Goal: Information Seeking & Learning: Learn about a topic

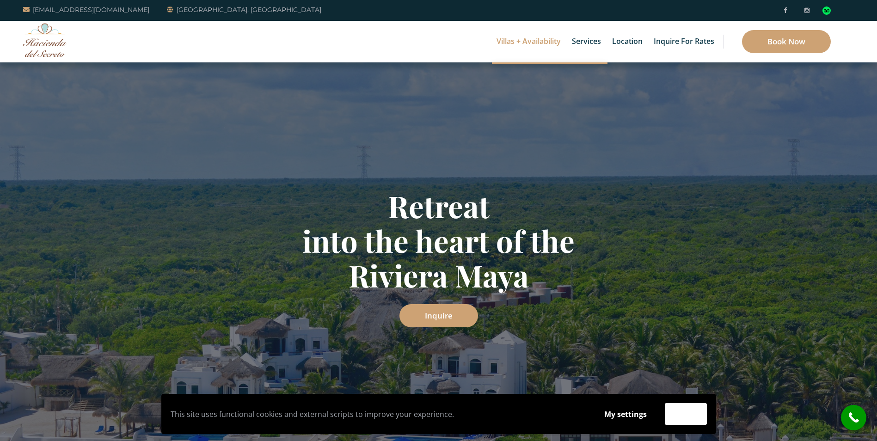
click at [520, 44] on link "Villas + Availability" at bounding box center [529, 42] width 74 height 42
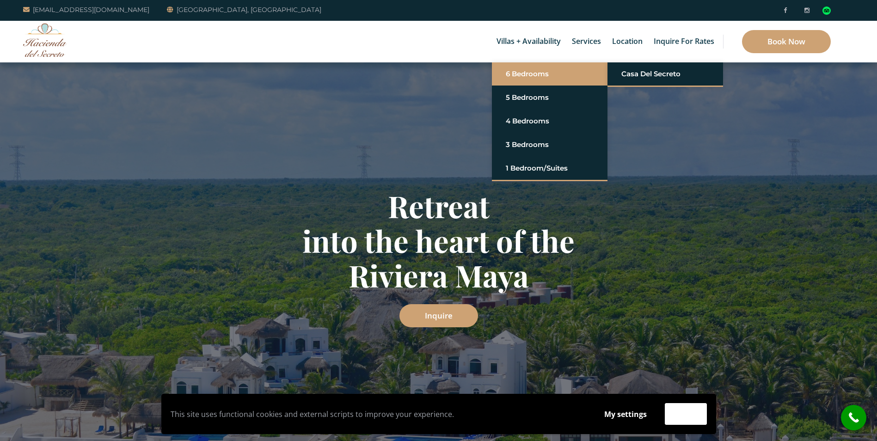
click at [523, 72] on link "6 Bedrooms" at bounding box center [550, 74] width 88 height 17
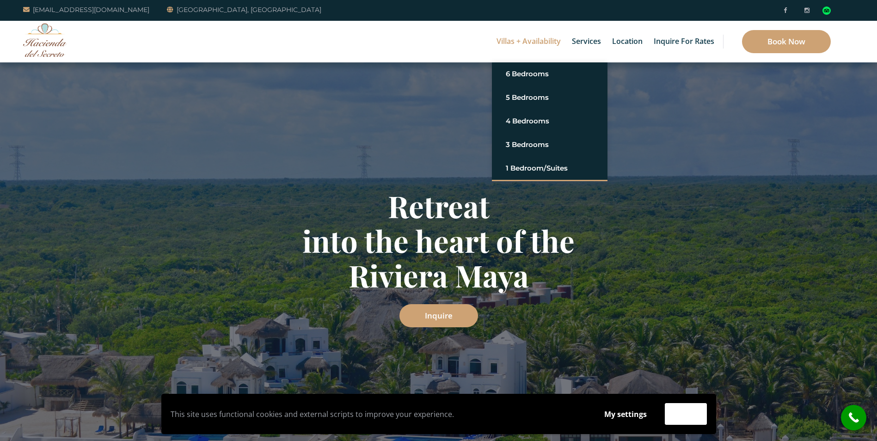
click at [541, 43] on link "Villas + Availability" at bounding box center [529, 42] width 74 height 42
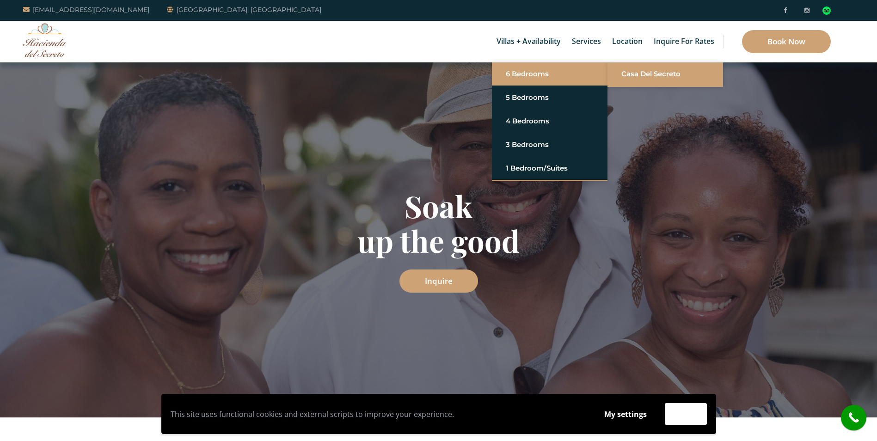
click at [654, 79] on link "Casa del Secreto" at bounding box center [665, 74] width 88 height 17
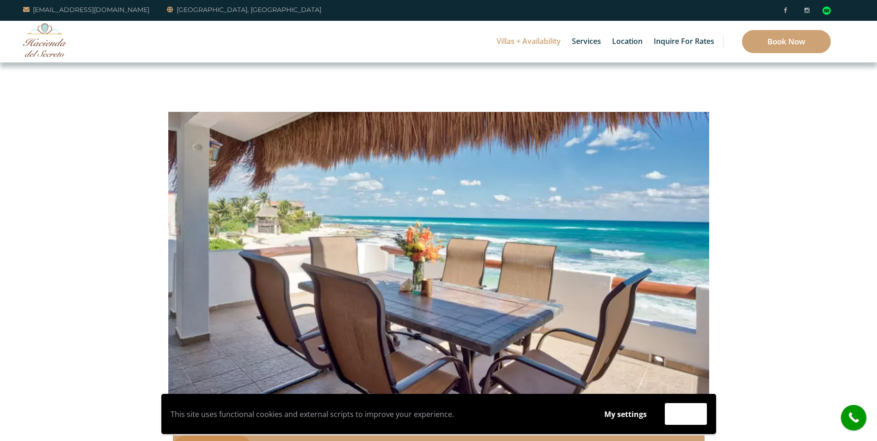
click at [522, 41] on link "Riviera Maya" at bounding box center [565, 39] width 88 height 17
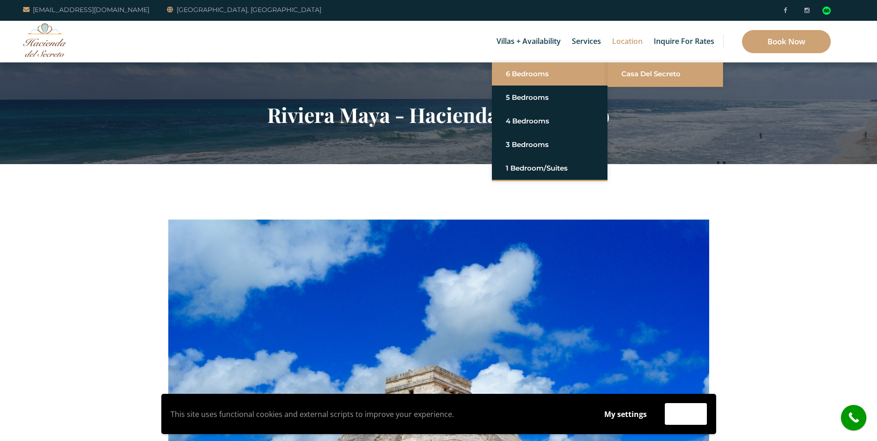
click at [617, 77] on li "Casa del Secreto" at bounding box center [666, 73] width 116 height 23
click at [646, 68] on link "Casa del Secreto" at bounding box center [665, 74] width 88 height 17
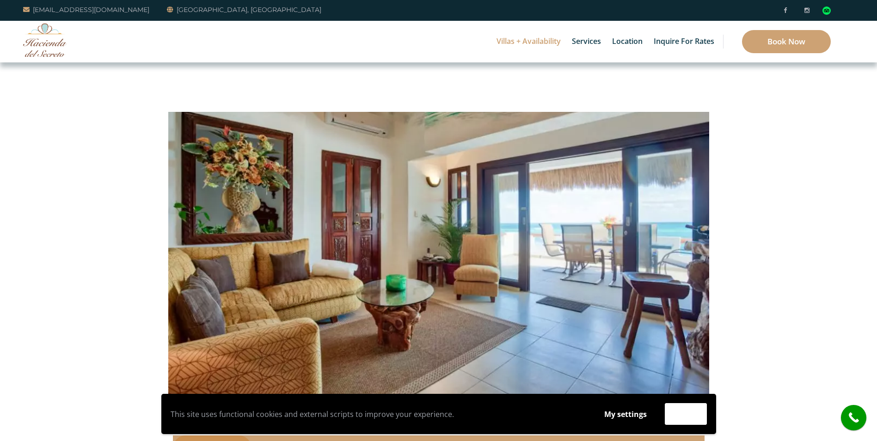
click at [522, 41] on link "Amenities of Our Resort" at bounding box center [522, 39] width 88 height 17
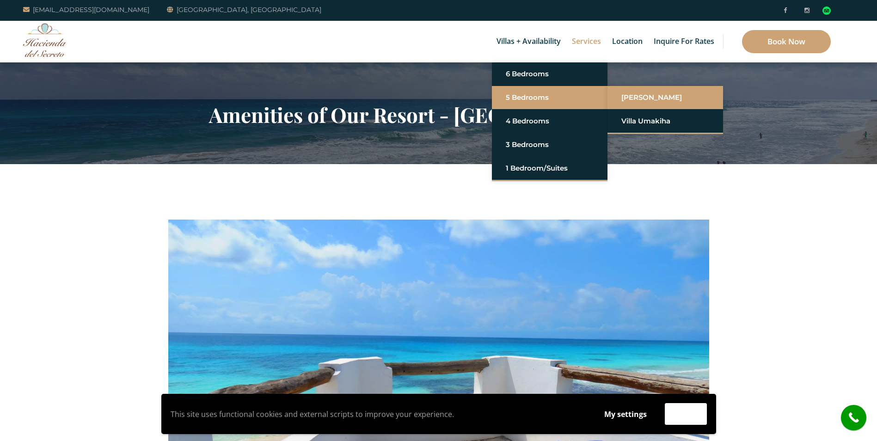
click at [637, 97] on link "[PERSON_NAME]" at bounding box center [665, 97] width 88 height 17
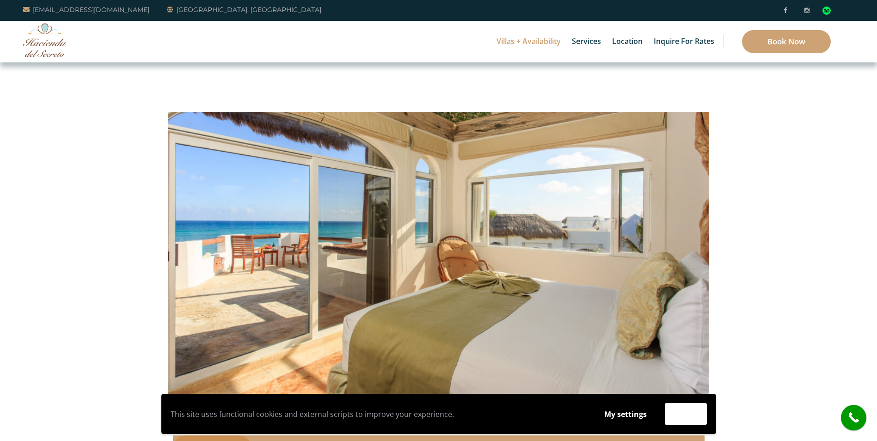
click at [533, 41] on link "Amenities of Our Resort" at bounding box center [522, 39] width 88 height 17
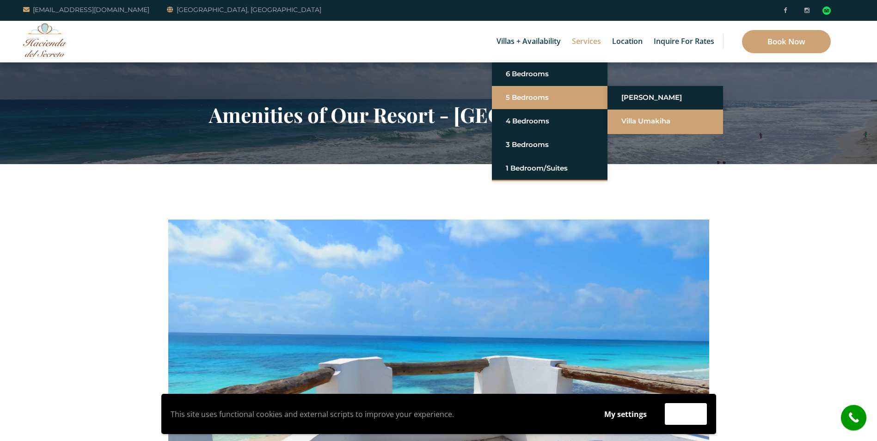
click at [647, 118] on link "Villa Umakiha" at bounding box center [665, 121] width 88 height 17
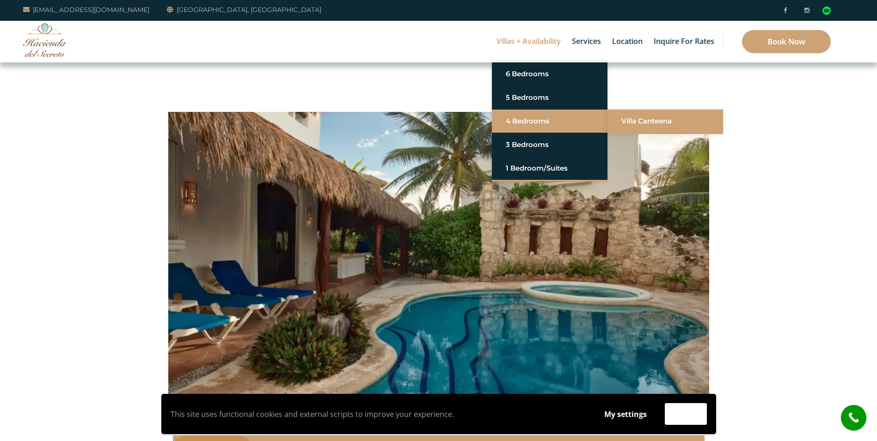
click at [635, 114] on link "Villa Canteena" at bounding box center [665, 121] width 88 height 17
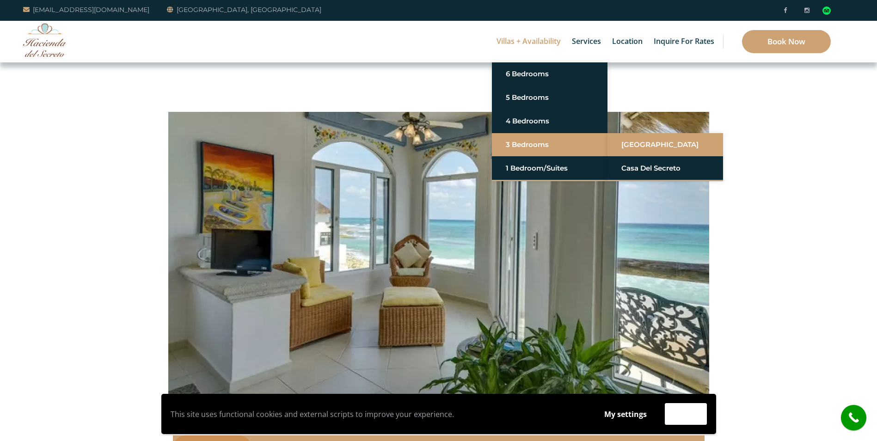
click at [637, 146] on link "[GEOGRAPHIC_DATA]" at bounding box center [665, 144] width 88 height 17
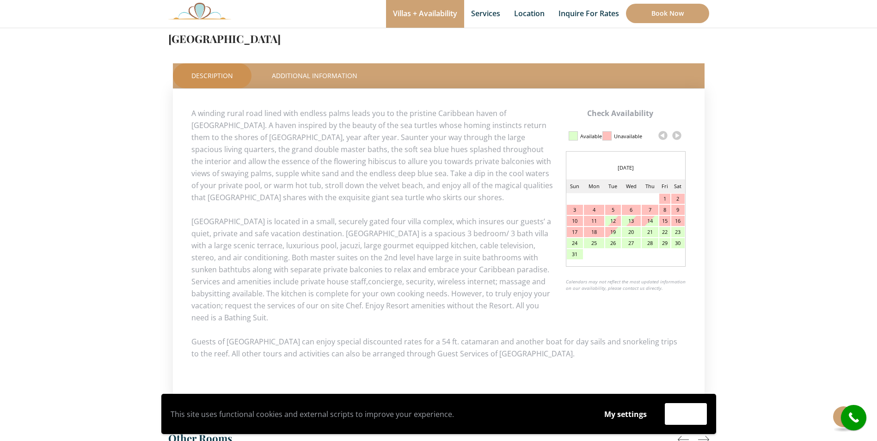
scroll to position [356, 0]
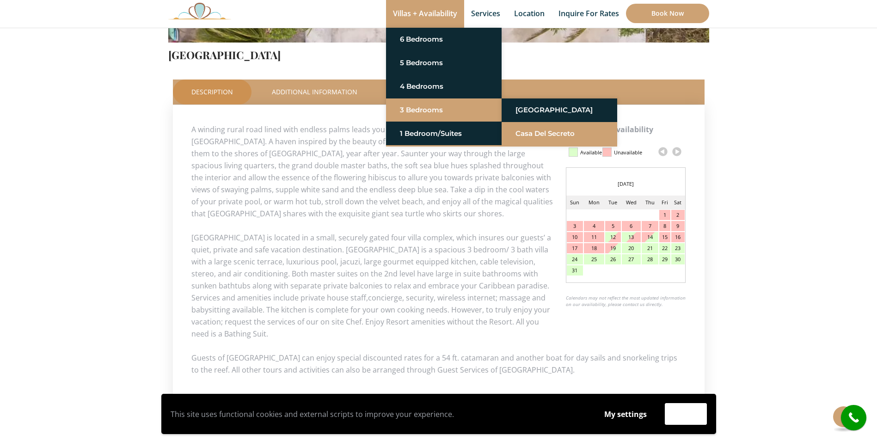
click at [540, 131] on link "Casa del Secreto" at bounding box center [560, 133] width 88 height 17
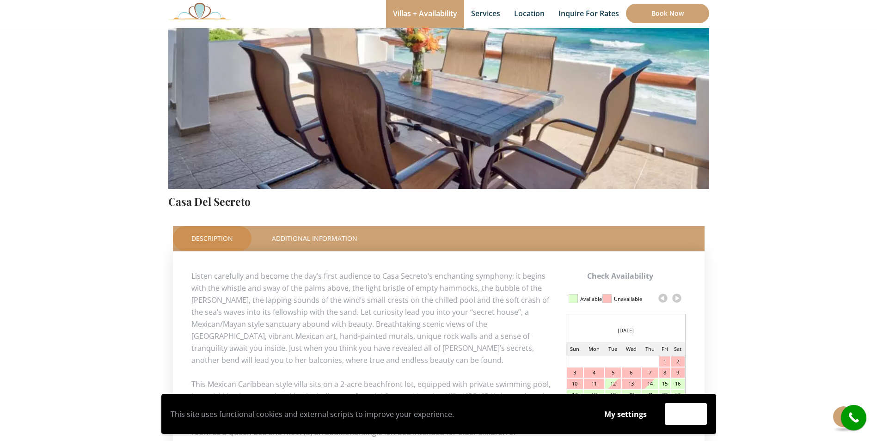
scroll to position [92, 0]
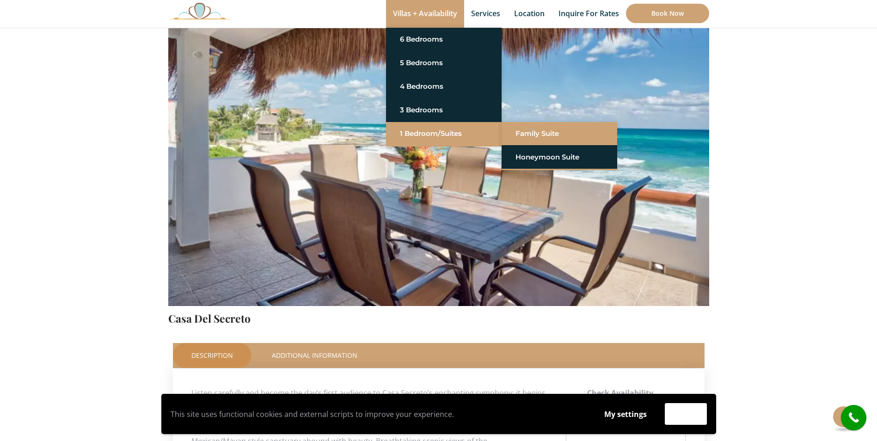
click at [536, 137] on link "Family Suite" at bounding box center [560, 133] width 88 height 17
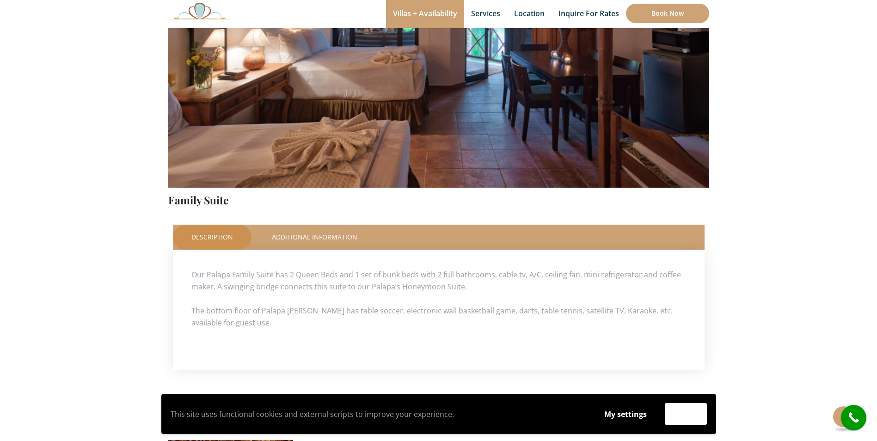
scroll to position [185, 0]
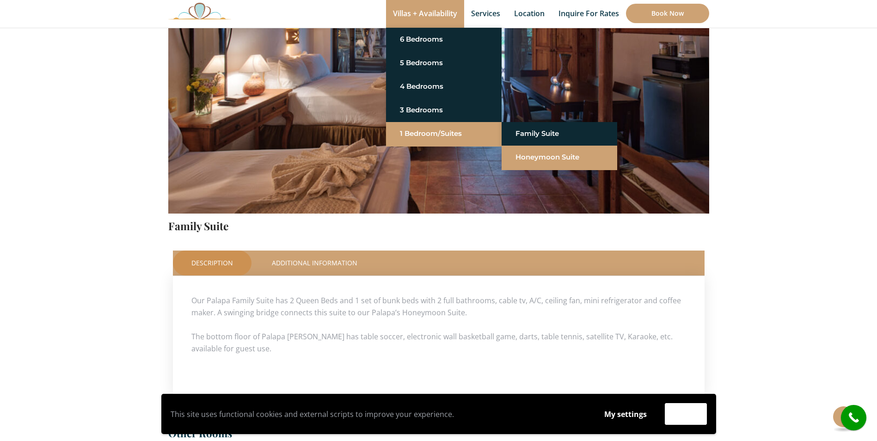
click at [524, 153] on link "Honeymoon Suite" at bounding box center [560, 157] width 88 height 17
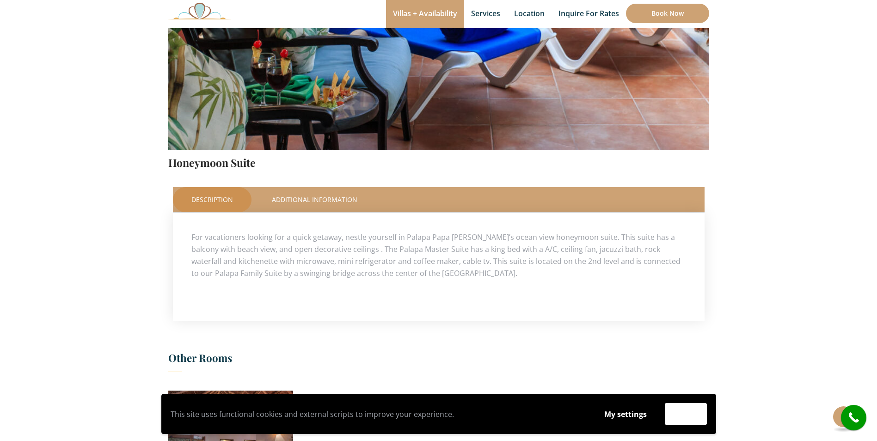
scroll to position [277, 0]
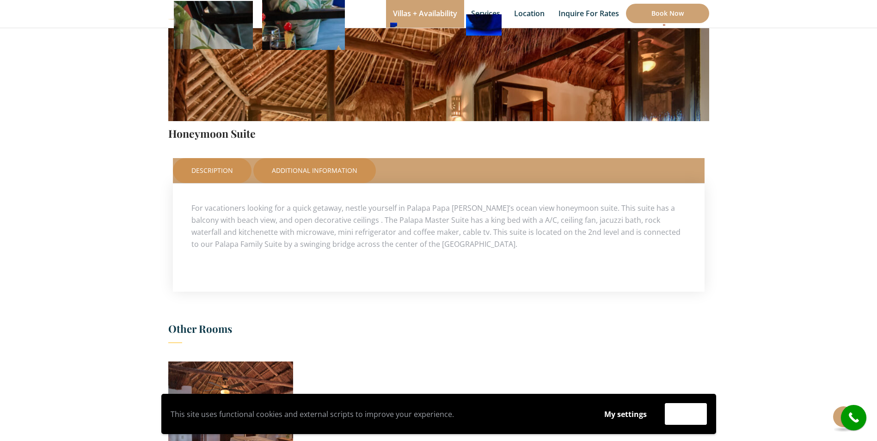
click at [341, 166] on link "Additional Information" at bounding box center [314, 170] width 123 height 25
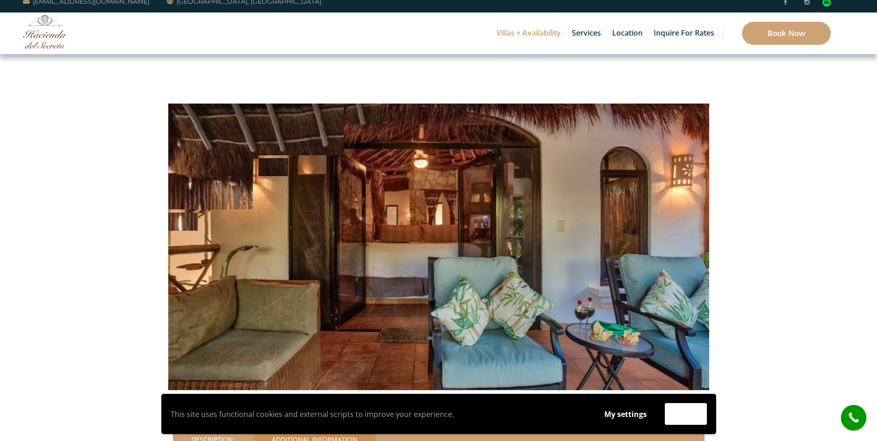
scroll to position [0, 0]
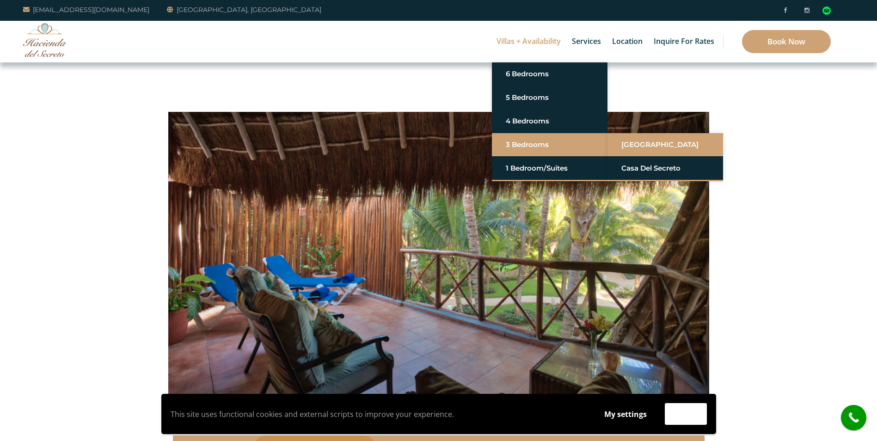
click at [660, 142] on link "[GEOGRAPHIC_DATA]" at bounding box center [665, 144] width 88 height 17
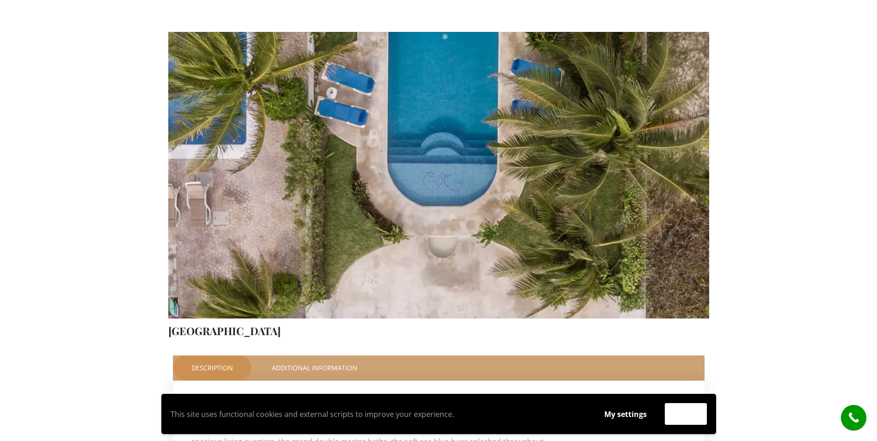
scroll to position [92, 0]
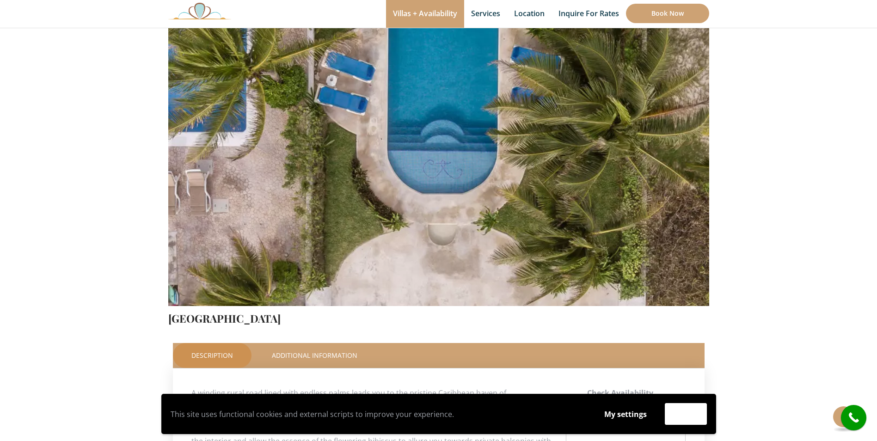
click at [470, 145] on img at bounding box center [438, 128] width 541 height 361
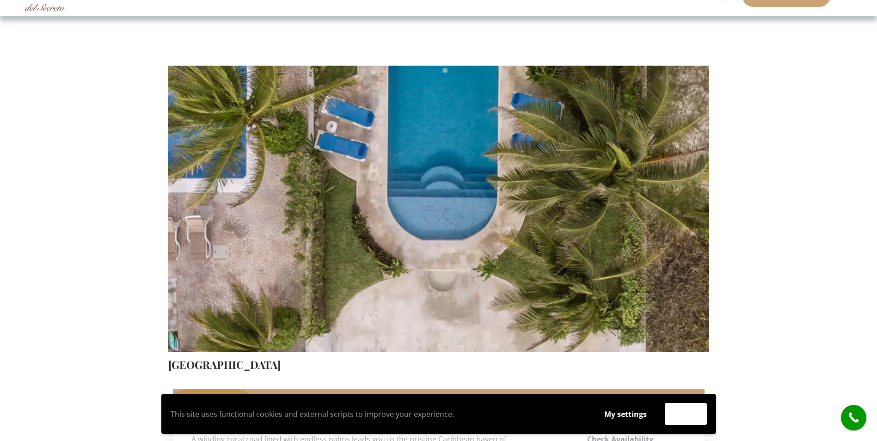
click at [414, 149] on img at bounding box center [438, 174] width 541 height 361
click at [191, 216] on img at bounding box center [438, 174] width 541 height 361
click at [439, 218] on img at bounding box center [438, 174] width 541 height 361
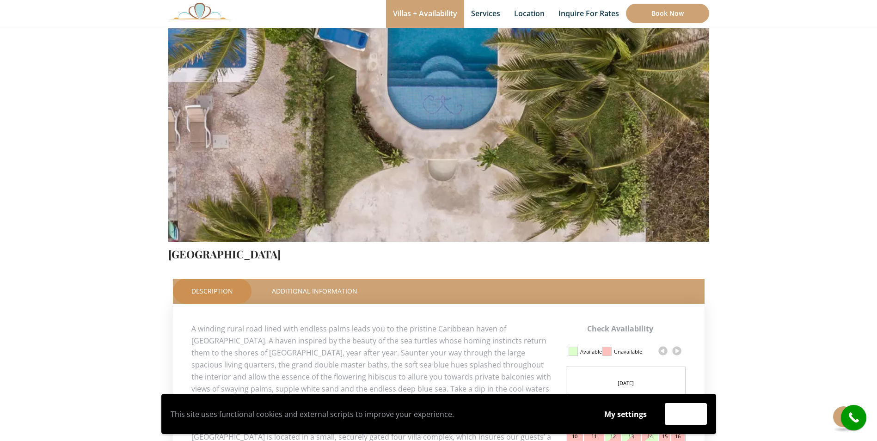
scroll to position [139, 0]
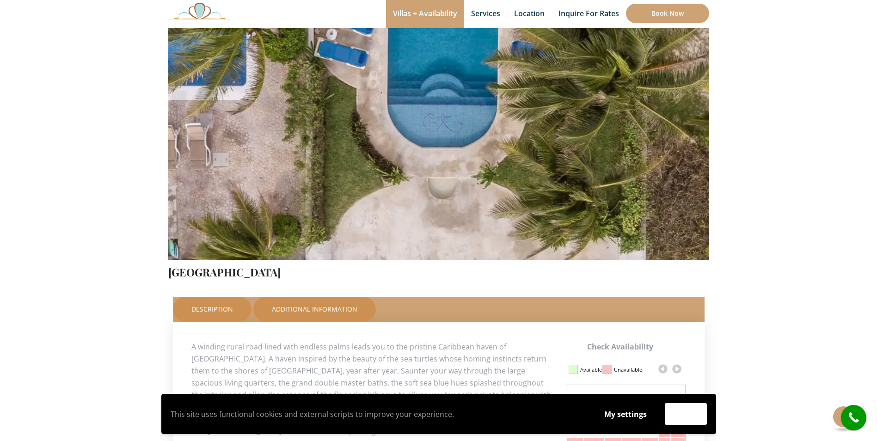
click at [306, 307] on link "Additional Information" at bounding box center [314, 309] width 123 height 25
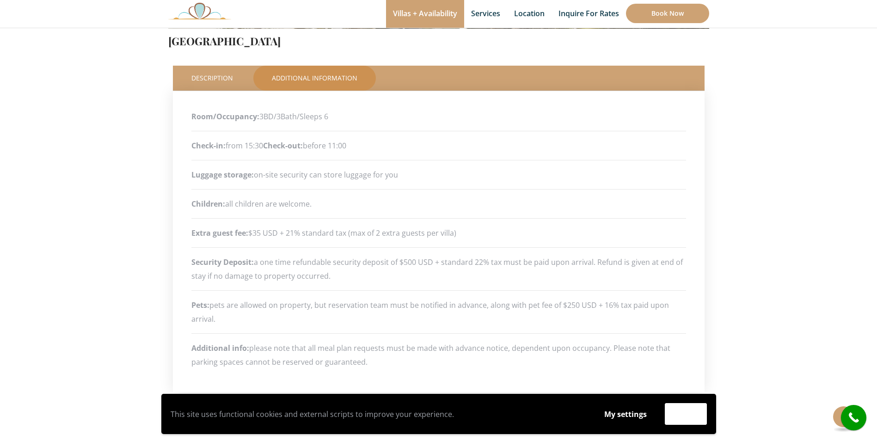
scroll to position [324, 0]
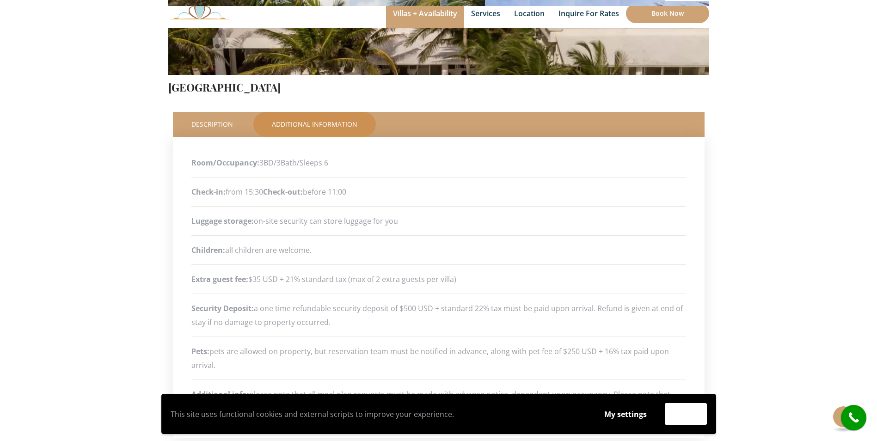
click at [712, 356] on div "Check Availability This Room Villa Tortuga Price Starting From: $480.0 Night De…" at bounding box center [438, 220] width 555 height 865
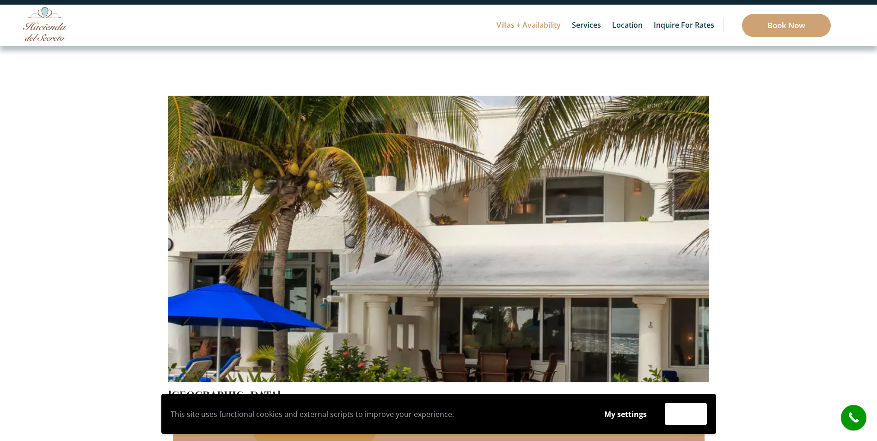
scroll to position [0, 0]
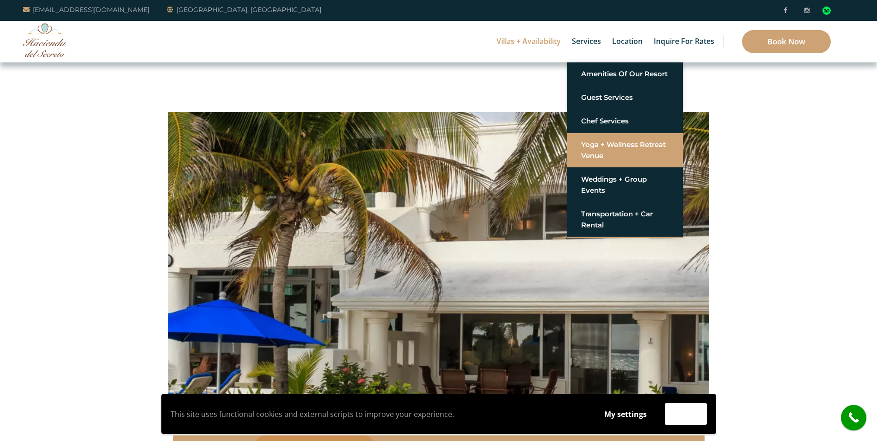
click at [620, 159] on link "Yoga + Wellness Retreat Venue" at bounding box center [625, 150] width 88 height 28
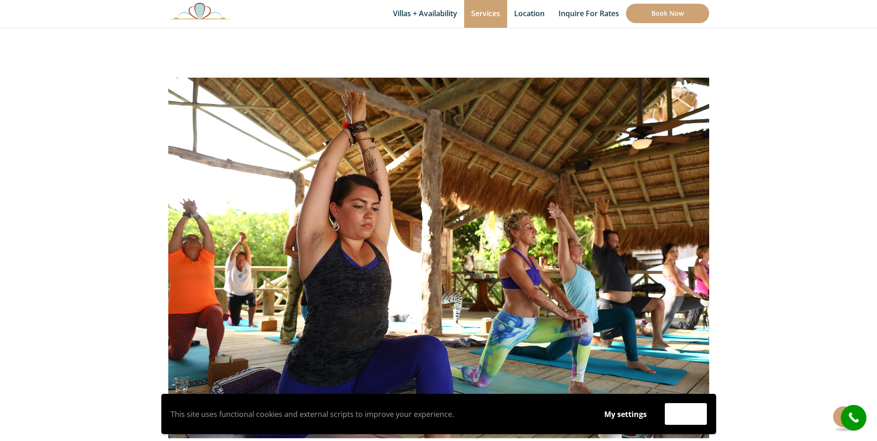
scroll to position [139, 0]
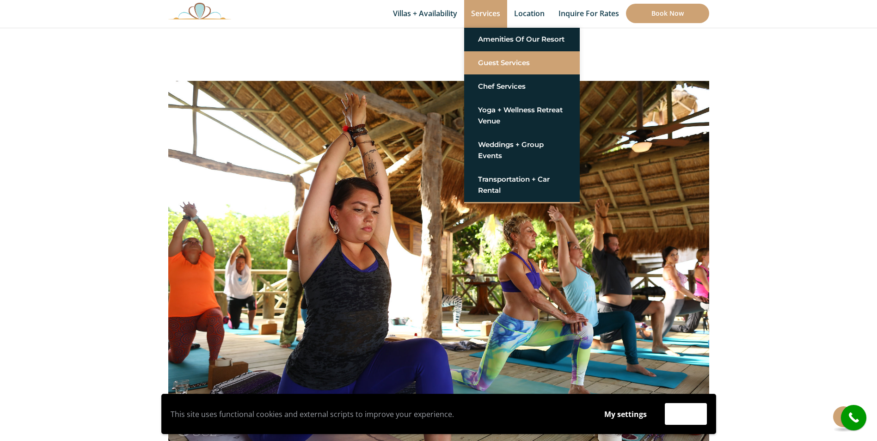
click at [498, 66] on link "Guest Services" at bounding box center [522, 63] width 88 height 17
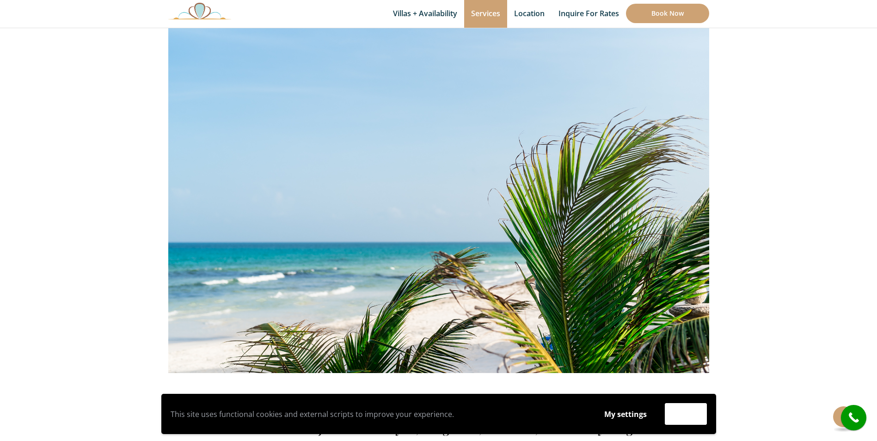
scroll to position [180, 0]
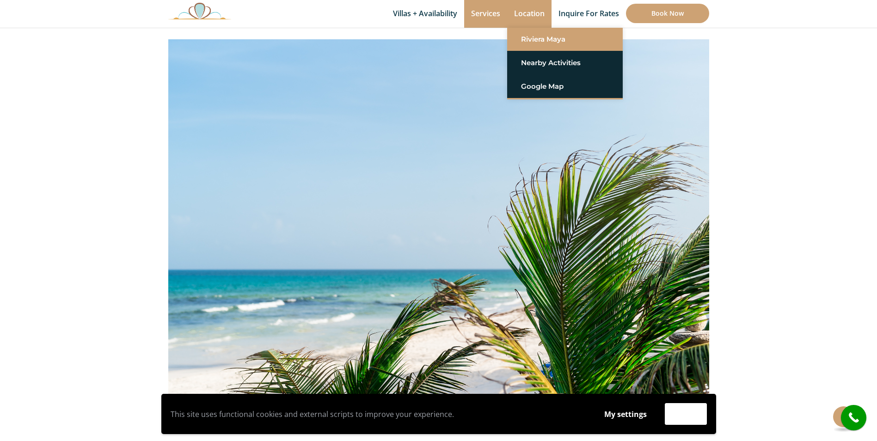
click at [535, 41] on link "Riviera Maya" at bounding box center [565, 39] width 88 height 17
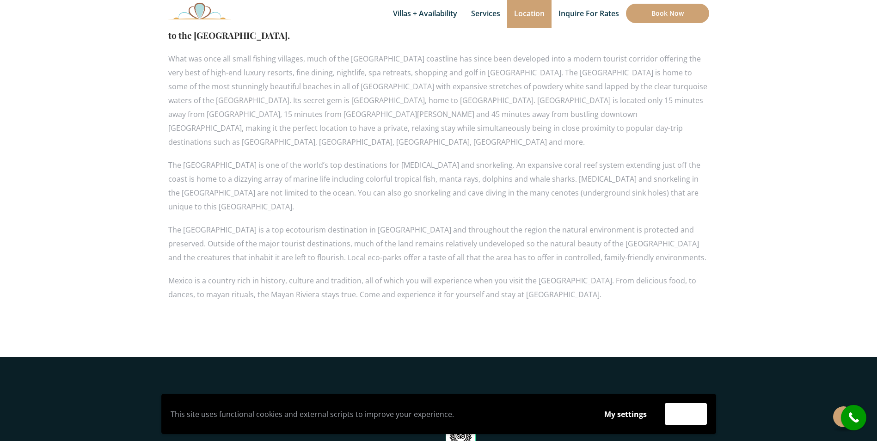
scroll to position [231, 0]
